Goal: Use online tool/utility: Utilize a website feature to perform a specific function

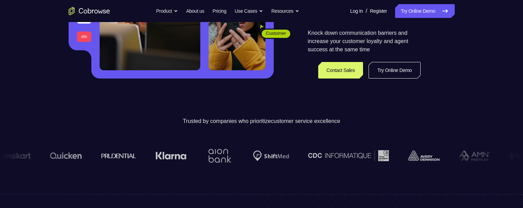
scroll to position [156, 0]
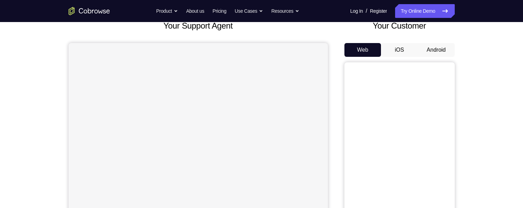
scroll to position [25, 0]
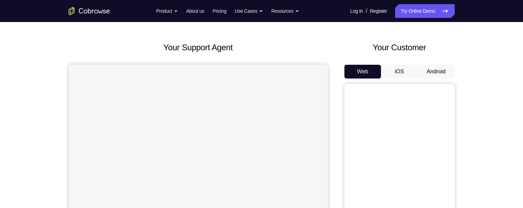
click at [441, 69] on button "Android" at bounding box center [436, 72] width 37 height 14
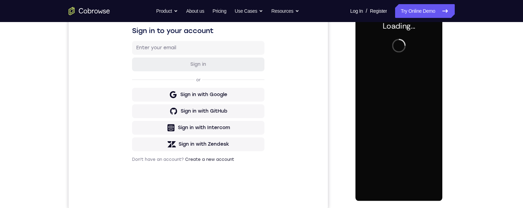
scroll to position [0, 0]
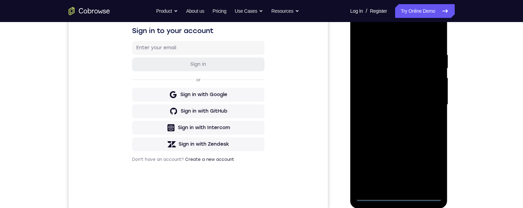
click at [399, 194] on div at bounding box center [399, 104] width 87 height 193
click at [401, 198] on div at bounding box center [399, 104] width 87 height 193
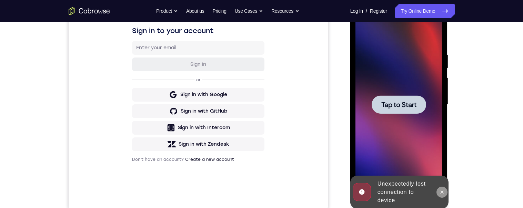
click at [446, 194] on button at bounding box center [442, 192] width 11 height 11
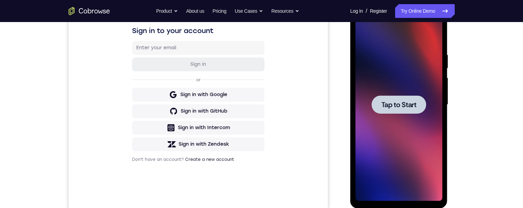
click at [413, 107] on span "Tap to Start" at bounding box center [399, 104] width 35 height 7
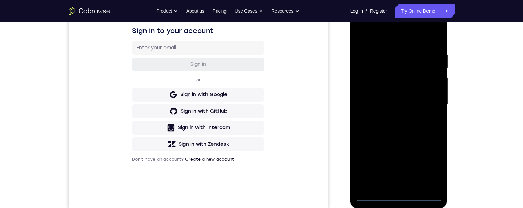
click at [400, 196] on div at bounding box center [399, 104] width 87 height 193
click at [430, 168] on div at bounding box center [399, 104] width 87 height 193
click at [395, 182] on div at bounding box center [399, 104] width 87 height 193
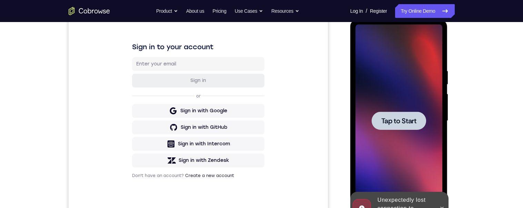
scroll to position [105, 0]
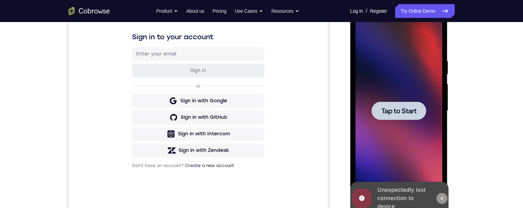
click at [442, 194] on button at bounding box center [442, 198] width 11 height 11
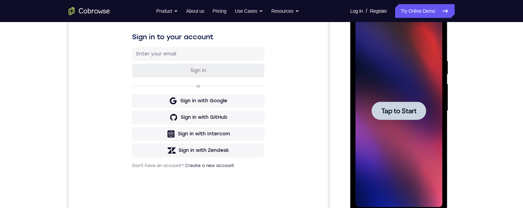
click at [402, 108] on span "Tap to Start" at bounding box center [399, 111] width 35 height 7
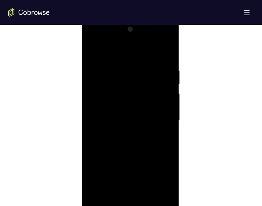
scroll to position [397, 0]
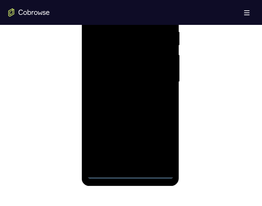
click at [130, 172] on div at bounding box center [130, 81] width 87 height 193
click at [161, 141] on div at bounding box center [130, 81] width 87 height 193
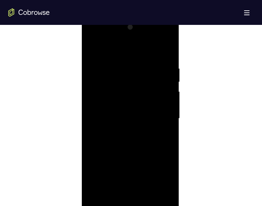
scroll to position [358, 0]
click at [126, 51] on div at bounding box center [130, 120] width 87 height 193
click at [124, 52] on div at bounding box center [130, 120] width 87 height 193
click at [131, 83] on div at bounding box center [130, 120] width 87 height 193
click at [160, 77] on div at bounding box center [130, 120] width 87 height 193
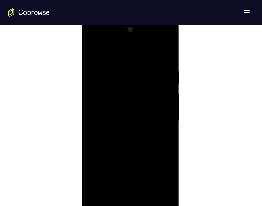
click at [160, 117] on div at bounding box center [130, 120] width 87 height 193
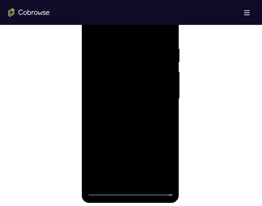
scroll to position [369, 0]
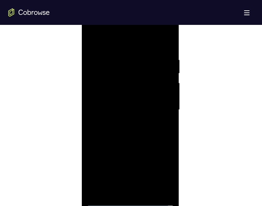
click at [124, 122] on div at bounding box center [130, 109] width 87 height 193
click at [140, 100] on div at bounding box center [130, 109] width 87 height 193
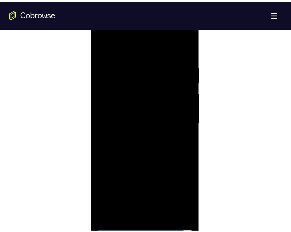
scroll to position [369, 0]
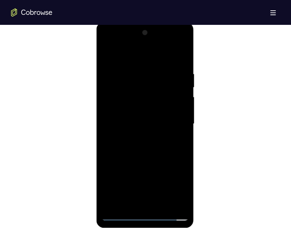
click at [145, 106] on div at bounding box center [144, 123] width 87 height 193
click at [139, 108] on div at bounding box center [144, 123] width 87 height 193
click at [131, 140] on div at bounding box center [144, 123] width 87 height 193
click at [179, 131] on div at bounding box center [144, 123] width 87 height 193
click at [138, 122] on div at bounding box center [144, 123] width 87 height 193
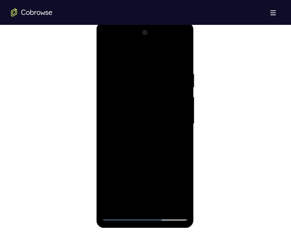
click at [146, 141] on div at bounding box center [144, 123] width 87 height 193
click at [138, 134] on div at bounding box center [144, 123] width 87 height 193
click at [179, 109] on div at bounding box center [144, 123] width 87 height 193
click at [178, 109] on div at bounding box center [144, 123] width 87 height 193
click at [161, 121] on div at bounding box center [144, 123] width 87 height 193
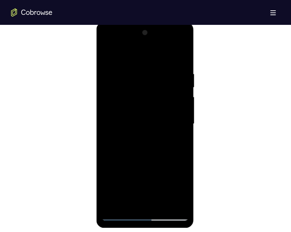
click at [152, 143] on div at bounding box center [144, 123] width 87 height 193
click at [139, 133] on div at bounding box center [144, 123] width 87 height 193
click at [129, 113] on div at bounding box center [144, 123] width 87 height 193
click at [134, 123] on div at bounding box center [144, 123] width 87 height 193
click at [119, 116] on div at bounding box center [144, 123] width 87 height 193
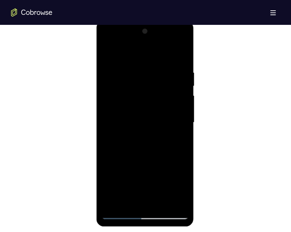
scroll to position [383, 0]
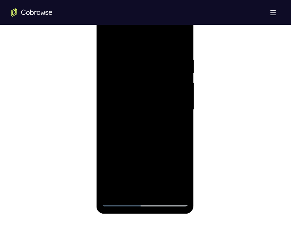
click at [168, 178] on div at bounding box center [144, 109] width 87 height 193
click at [167, 158] on div at bounding box center [144, 109] width 87 height 193
click at [129, 130] on div at bounding box center [144, 109] width 87 height 193
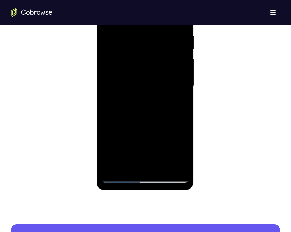
scroll to position [423, 0]
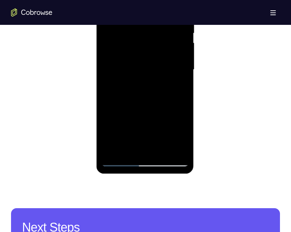
click at [130, 97] on div at bounding box center [144, 69] width 87 height 193
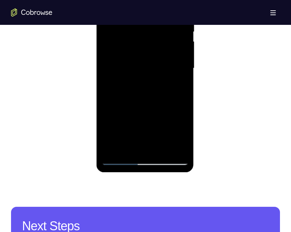
click at [165, 153] on div at bounding box center [144, 68] width 87 height 193
click at [163, 136] on div at bounding box center [144, 68] width 87 height 193
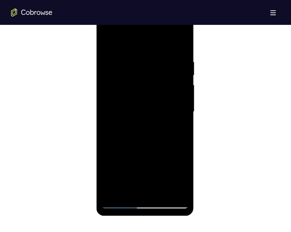
scroll to position [377, 0]
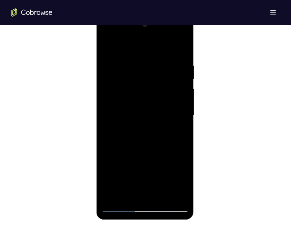
click at [168, 187] on div at bounding box center [144, 115] width 87 height 193
click at [165, 184] on div at bounding box center [144, 115] width 87 height 193
click at [168, 185] on div at bounding box center [144, 115] width 87 height 193
click at [152, 112] on div at bounding box center [144, 115] width 87 height 193
